Goal: Find specific fact

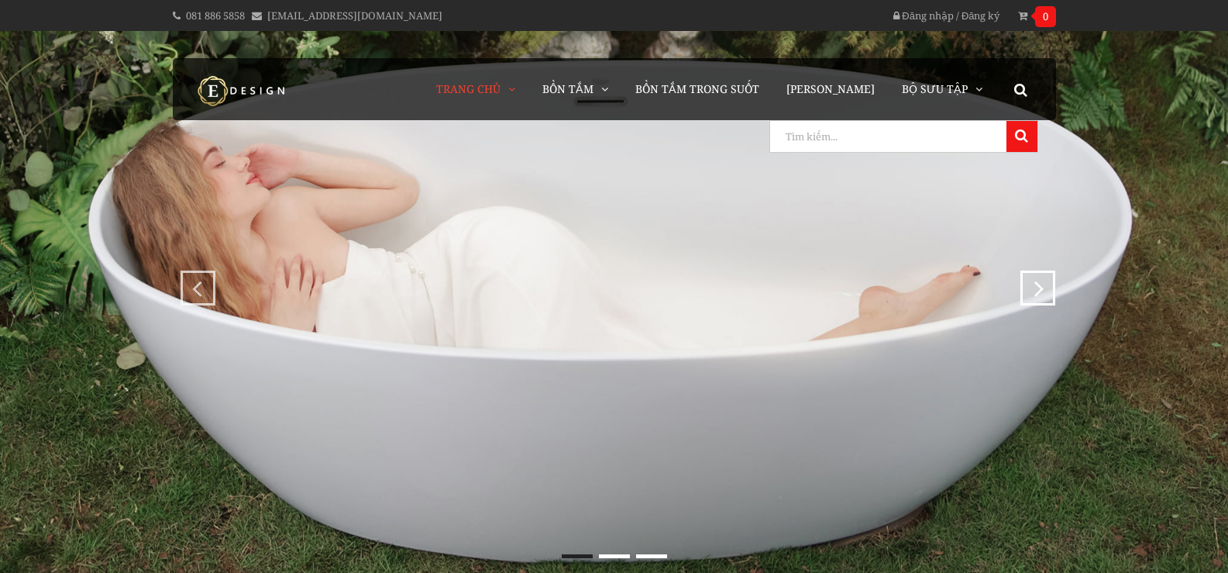
click at [977, 141] on input "search" at bounding box center [886, 136] width 232 height 31
type input "lor"
click at [1006, 121] on button at bounding box center [1021, 136] width 31 height 31
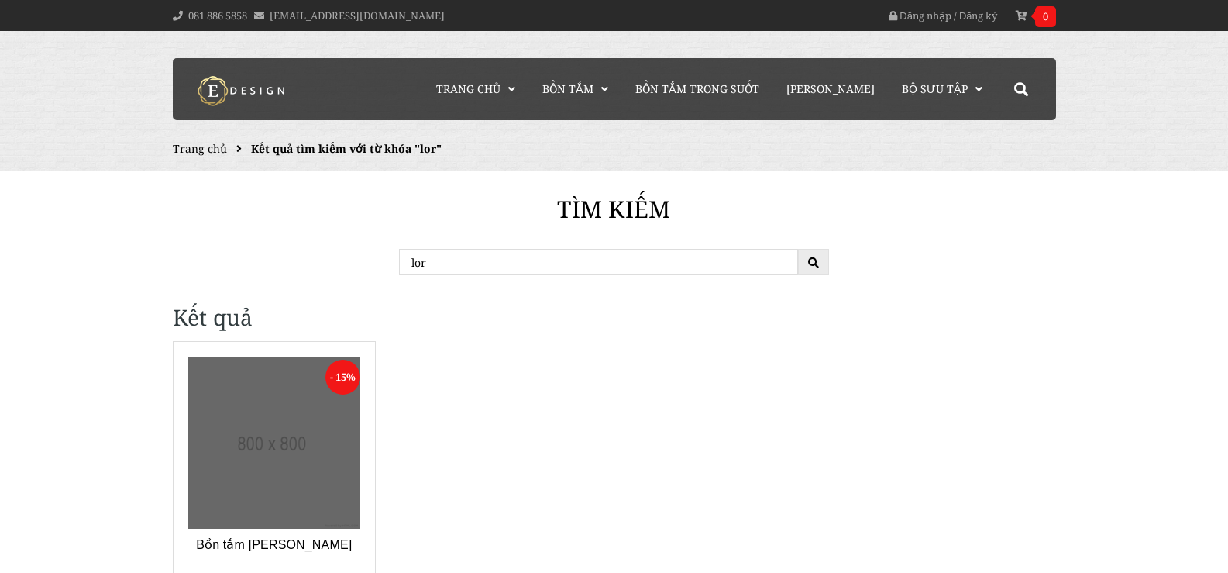
click at [326, 419] on link at bounding box center [274, 442] width 173 height 173
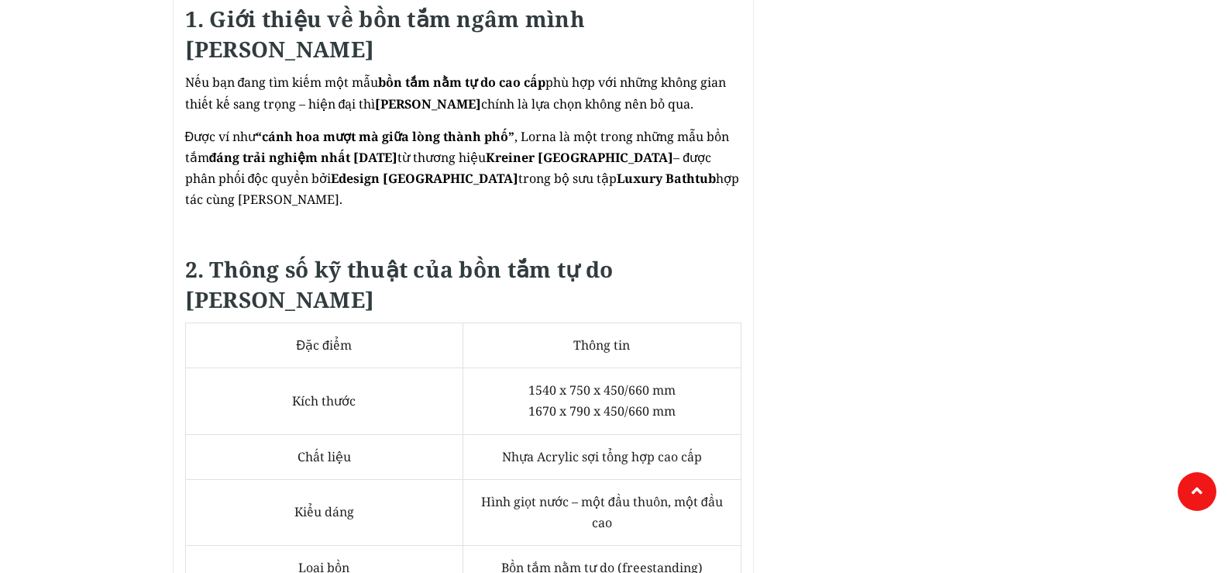
scroll to position [1007, 0]
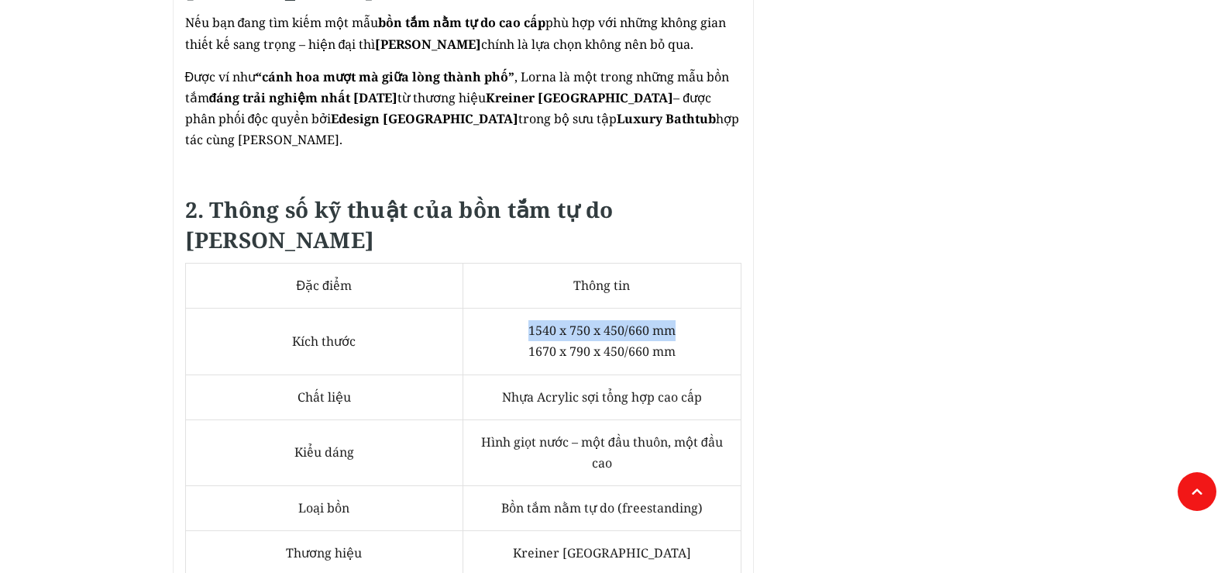
drag, startPoint x: 528, startPoint y: 288, endPoint x: 689, endPoint y: 291, distance: 160.4
click at [683, 308] on td "1540 x 750 x 450/660 mm 1670 x 790 x 450/660 mm" at bounding box center [602, 341] width 278 height 66
copy span "1540 x 750 x 450/660 mm"
